Goal: Task Accomplishment & Management: Complete application form

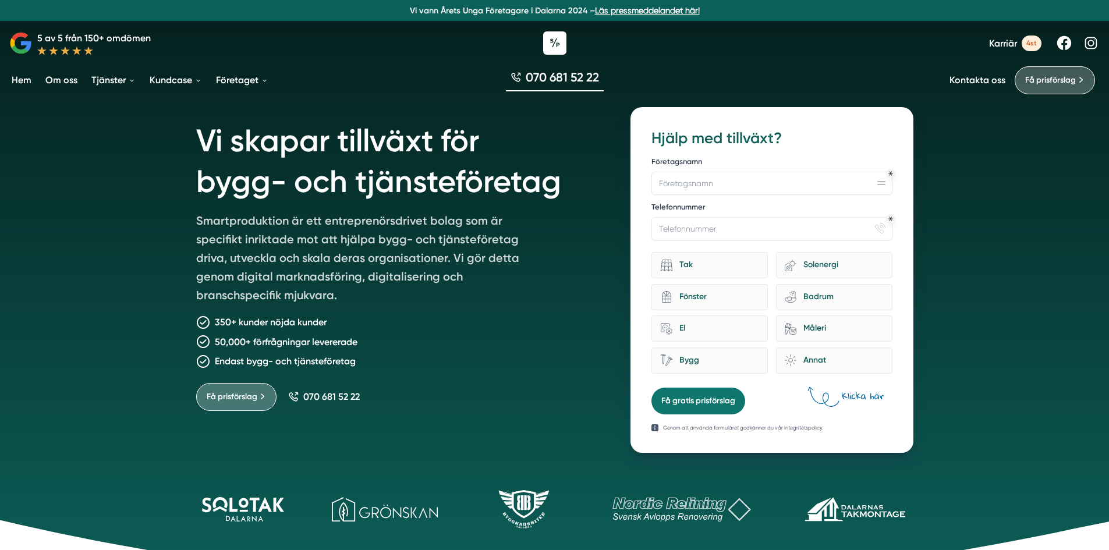
click at [61, 83] on link "Om oss" at bounding box center [61, 80] width 37 height 30
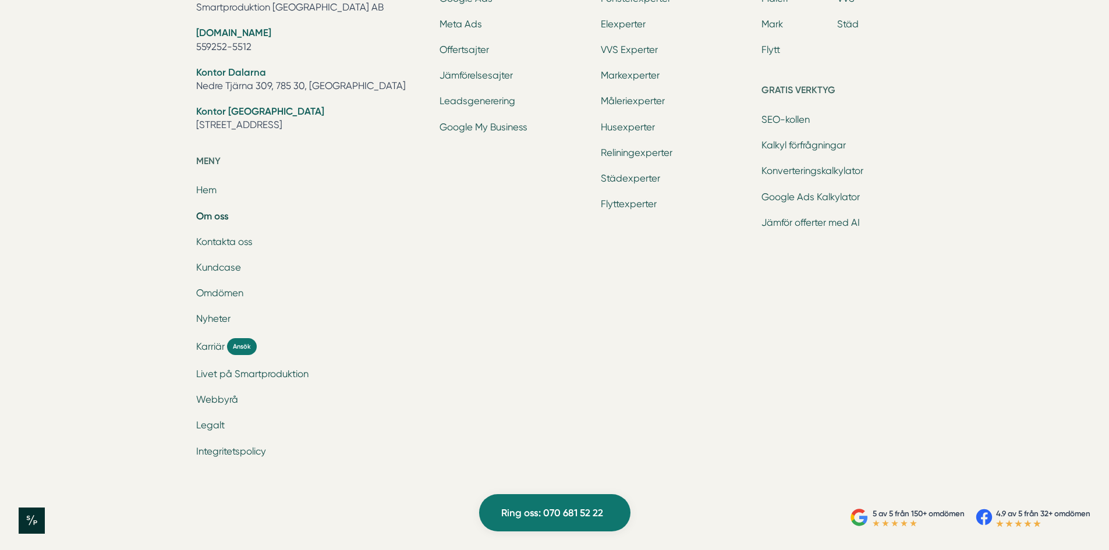
scroll to position [3926, 0]
click at [231, 345] on span "Ansök" at bounding box center [242, 346] width 30 height 17
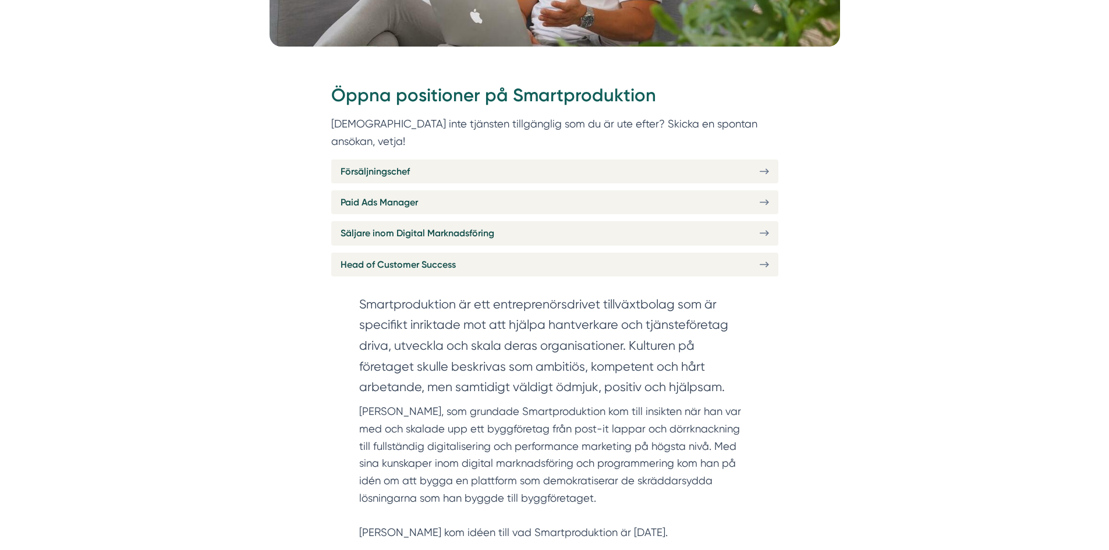
scroll to position [454, 0]
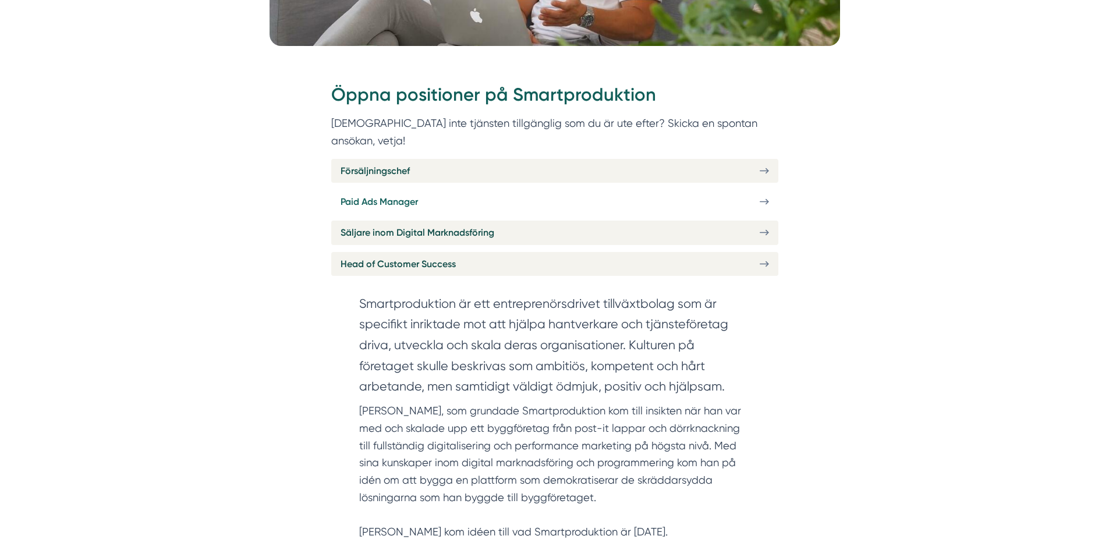
click at [347, 194] on span "Paid Ads Manager" at bounding box center [379, 201] width 77 height 15
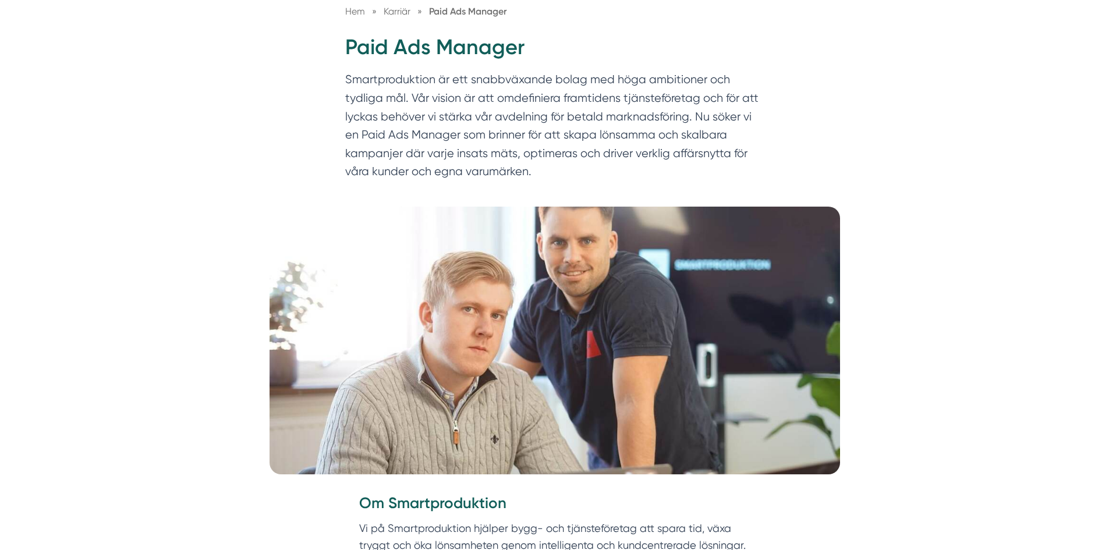
scroll to position [143, 0]
